Goal: Use online tool/utility

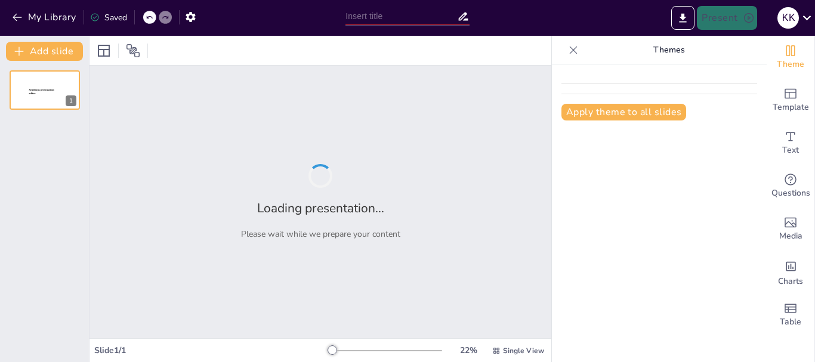
type input "Interacciones entre Especies Marinas: Implicaciones para la Conservación"
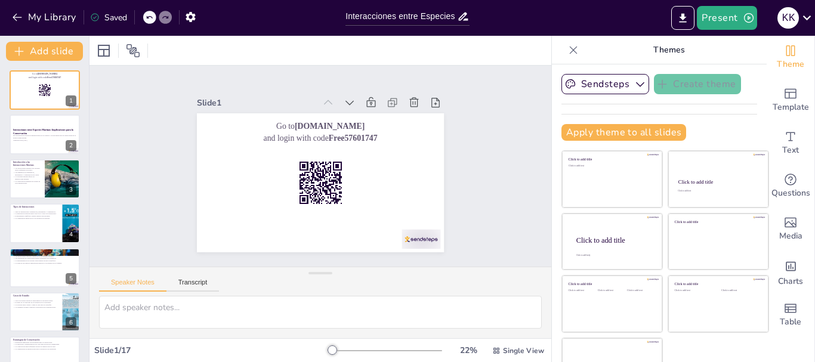
checkbox input "true"
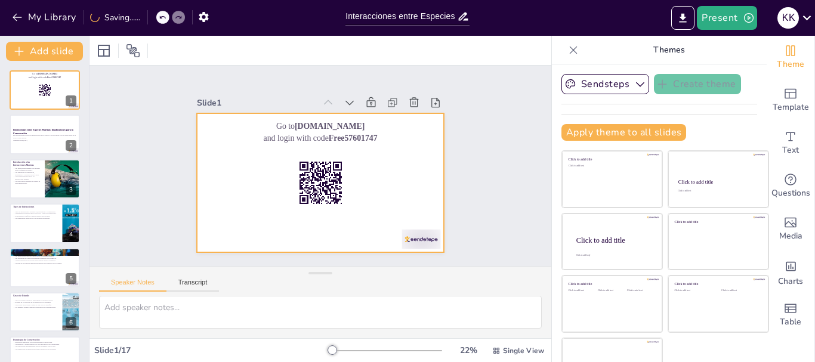
scroll to position [23, 0]
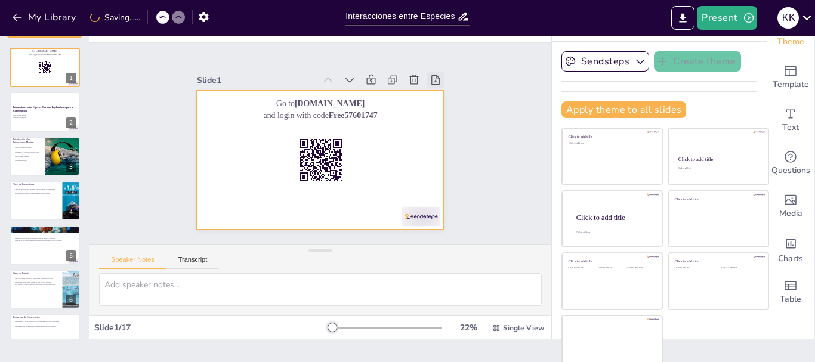
checkbox input "true"
